Goal: Information Seeking & Learning: Compare options

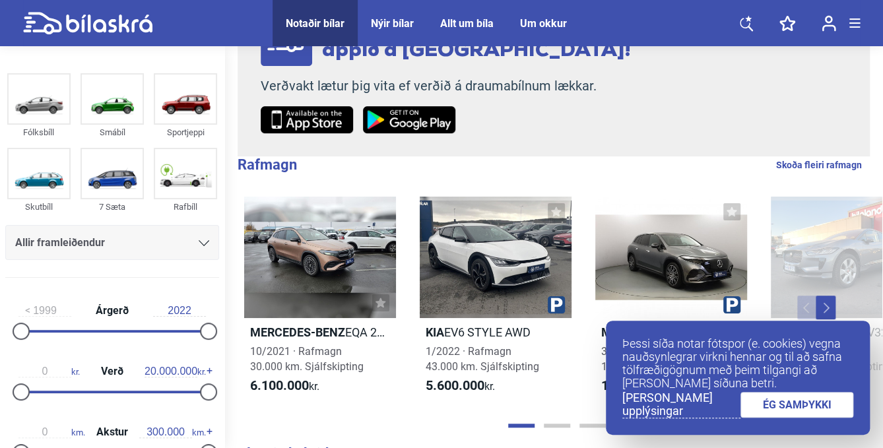
scroll to position [198, 0]
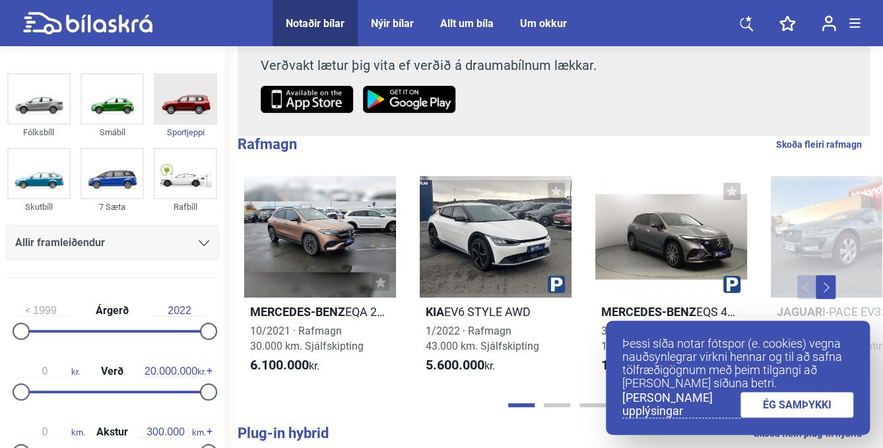
click at [181, 100] on img at bounding box center [185, 99] width 61 height 49
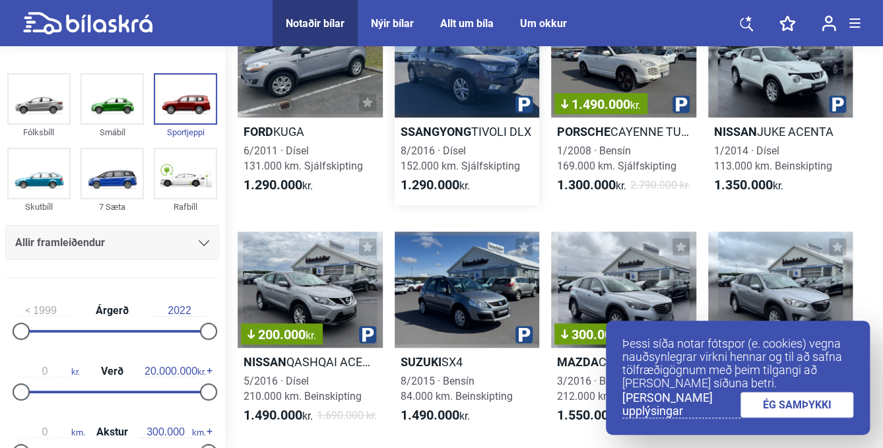
scroll to position [396, 0]
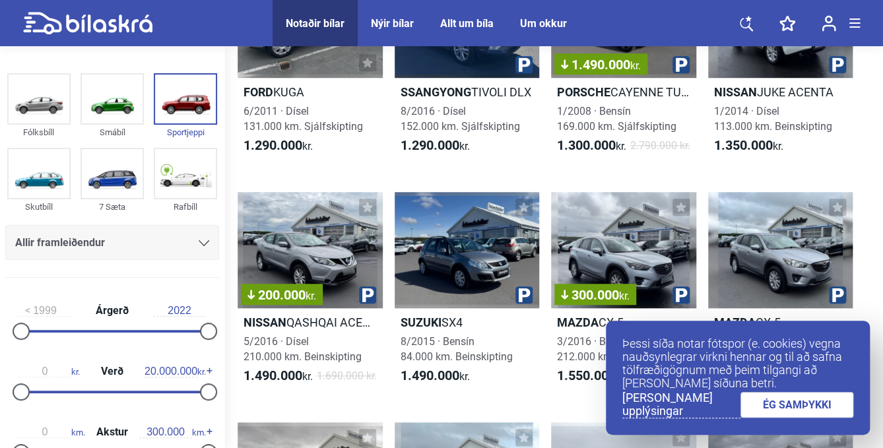
click at [203, 242] on icon at bounding box center [204, 243] width 11 height 6
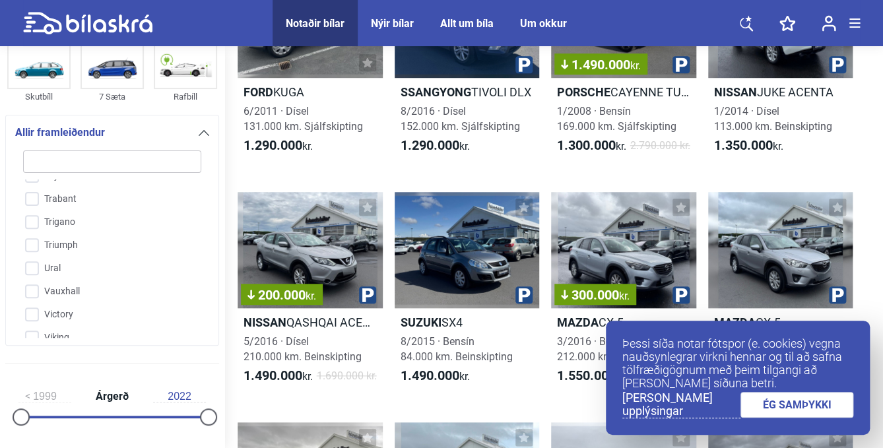
scroll to position [3273, 0]
click at [61, 330] on input "VW" at bounding box center [104, 341] width 180 height 23
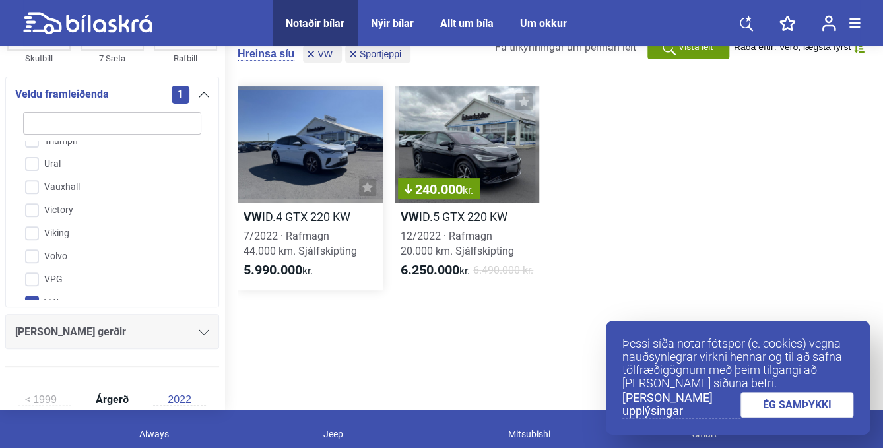
scroll to position [11, 0]
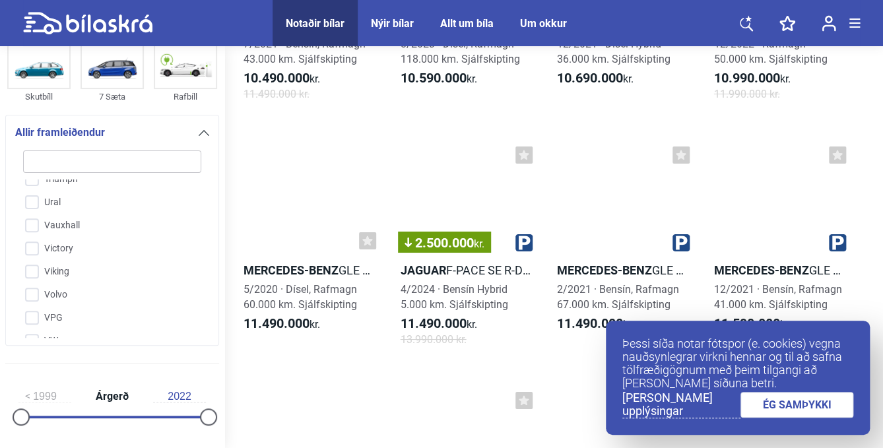
scroll to position [15255, 0]
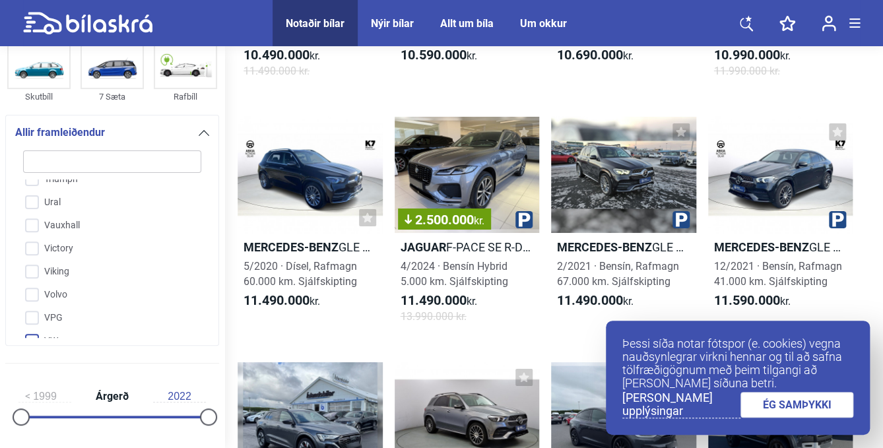
click at [53, 330] on input "VW" at bounding box center [104, 341] width 180 height 23
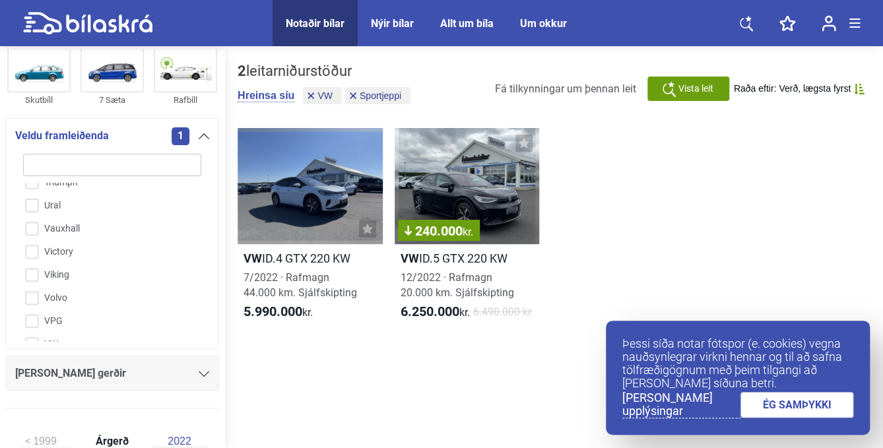
checkbox input "false"
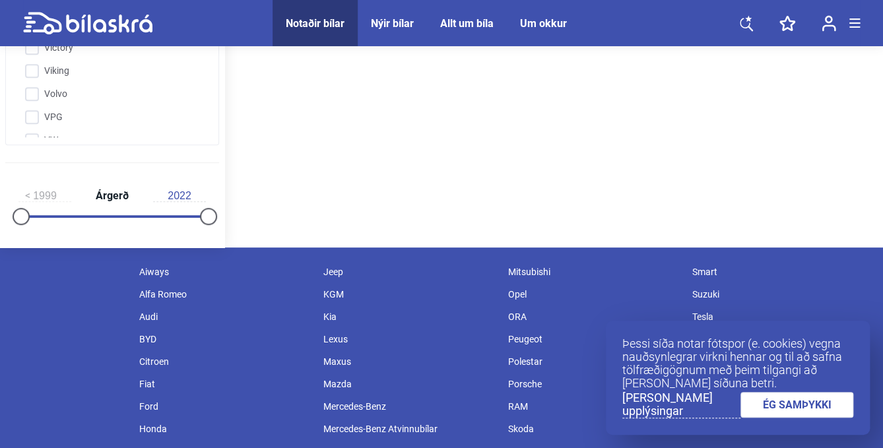
scroll to position [198, 0]
